Goal: Information Seeking & Learning: Find specific fact

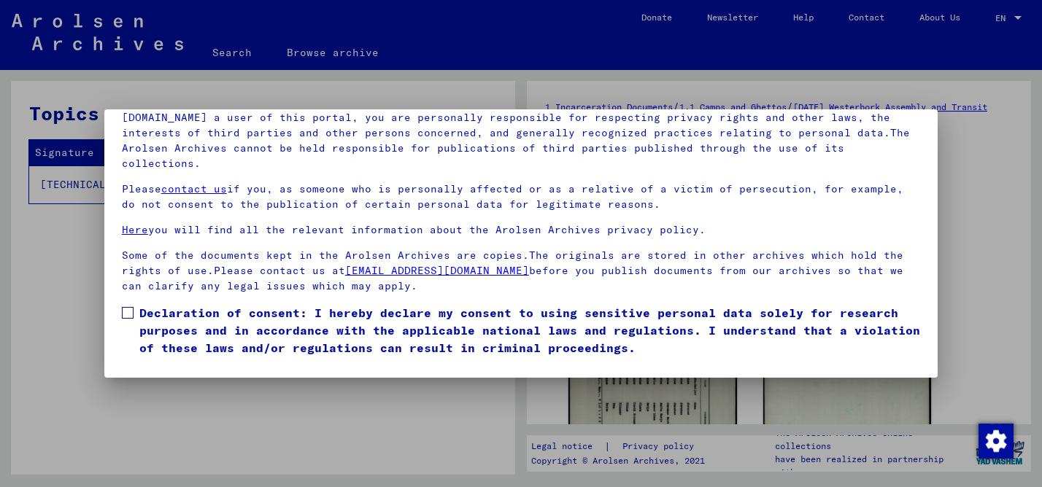
scroll to position [16, 0]
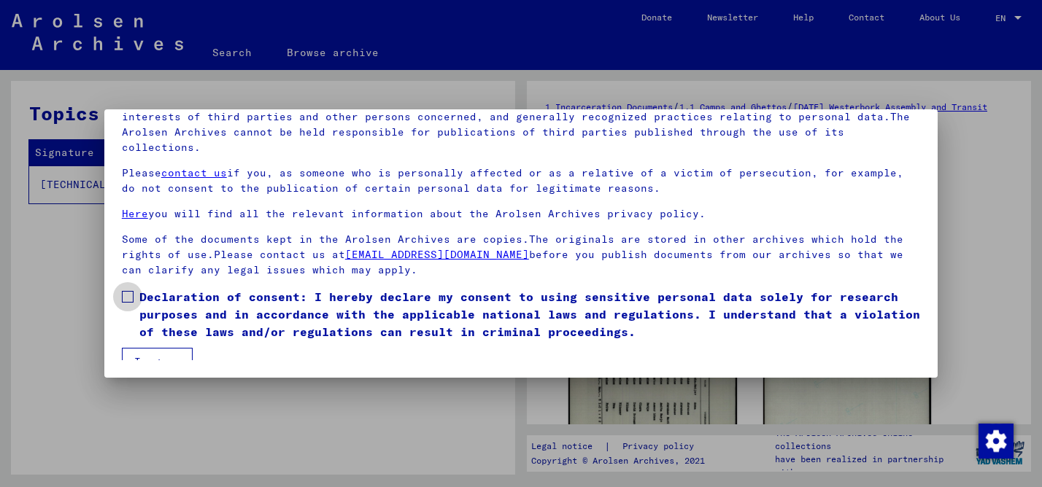
click at [128, 291] on span at bounding box center [128, 297] width 12 height 12
click at [163, 348] on button "I agree" at bounding box center [157, 362] width 71 height 28
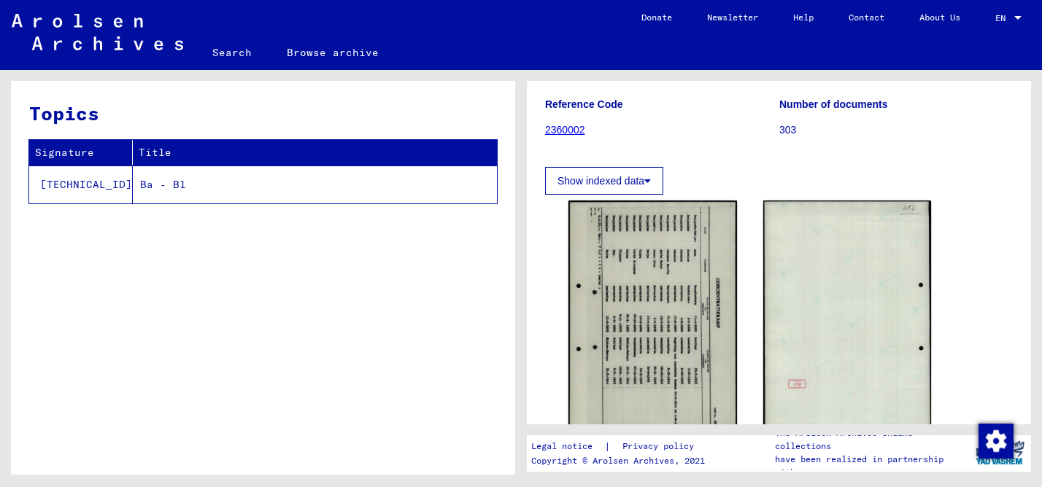
scroll to position [0, 0]
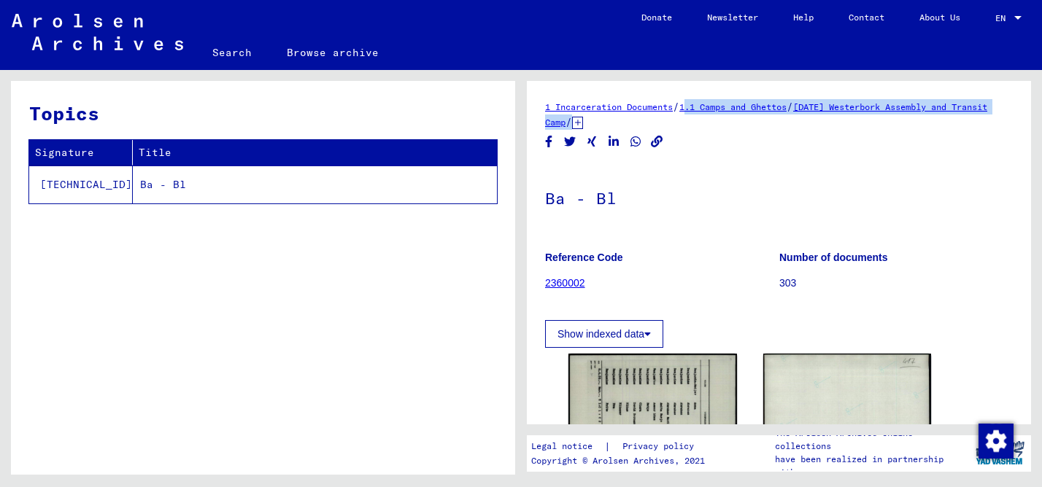
drag, startPoint x: 826, startPoint y: 119, endPoint x: 699, endPoint y: 103, distance: 128.7
click at [699, 103] on div "1 Incarceration Documents / 1.1 Camps and Ghettos / [DATE] Westerbork Assembly …" at bounding box center [779, 114] width 468 height 31
copy div "1.1 Camps and Ghettos / [DATE] Westerbork Assembly and Transit Camp / [TECHNICA…"
click at [662, 383] on img at bounding box center [652, 471] width 177 height 247
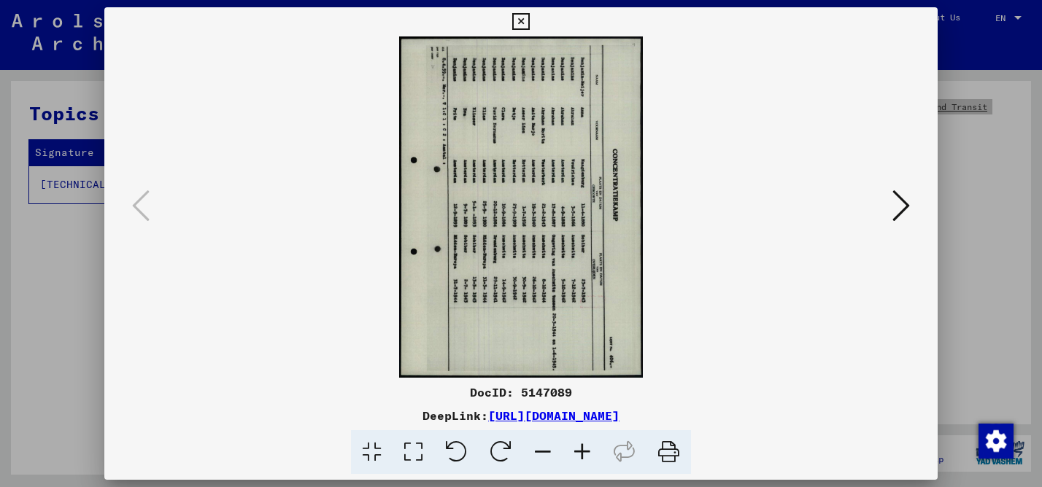
click at [0, 0] on div "DocID: 5147089 DeepLink: [URL][DOMAIN_NAME]" at bounding box center [521, 243] width 1042 height 487
click at [520, 15] on icon at bounding box center [520, 22] width 17 height 18
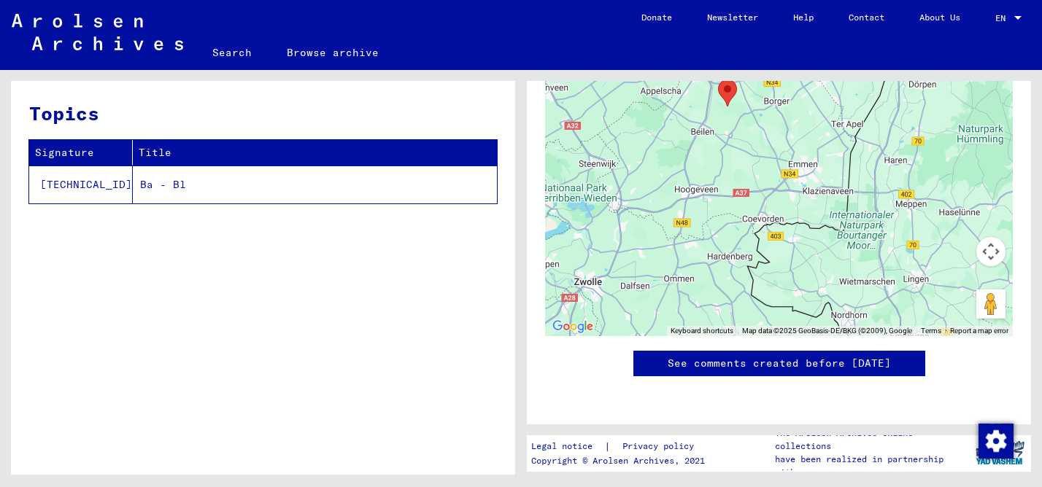
scroll to position [1118, 0]
